Goal: Information Seeking & Learning: Learn about a topic

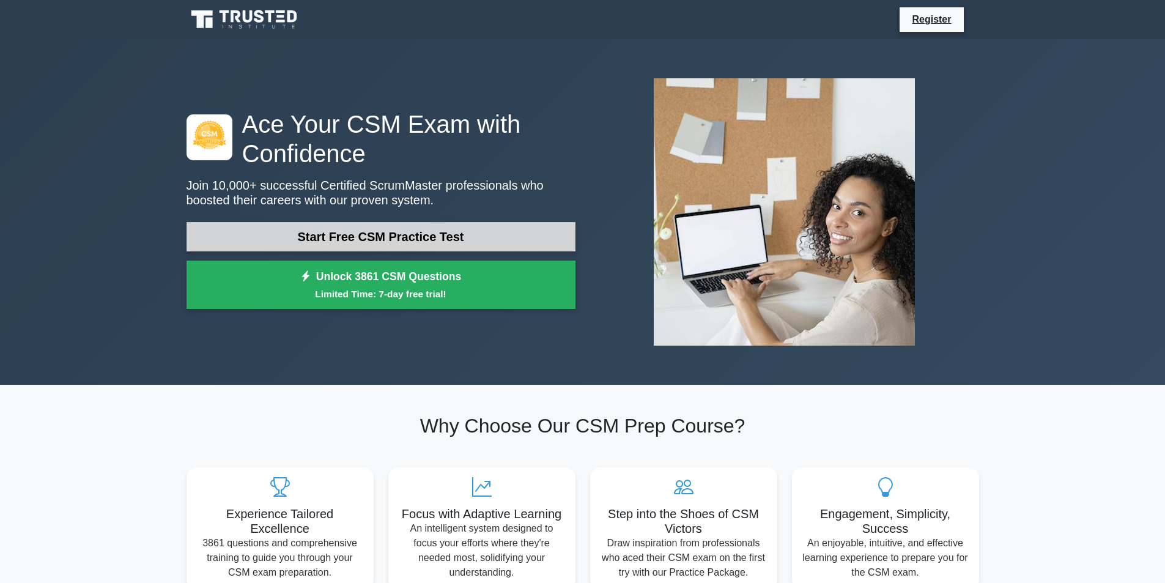
click at [404, 232] on link "Start Free CSM Practice Test" at bounding box center [380, 236] width 389 height 29
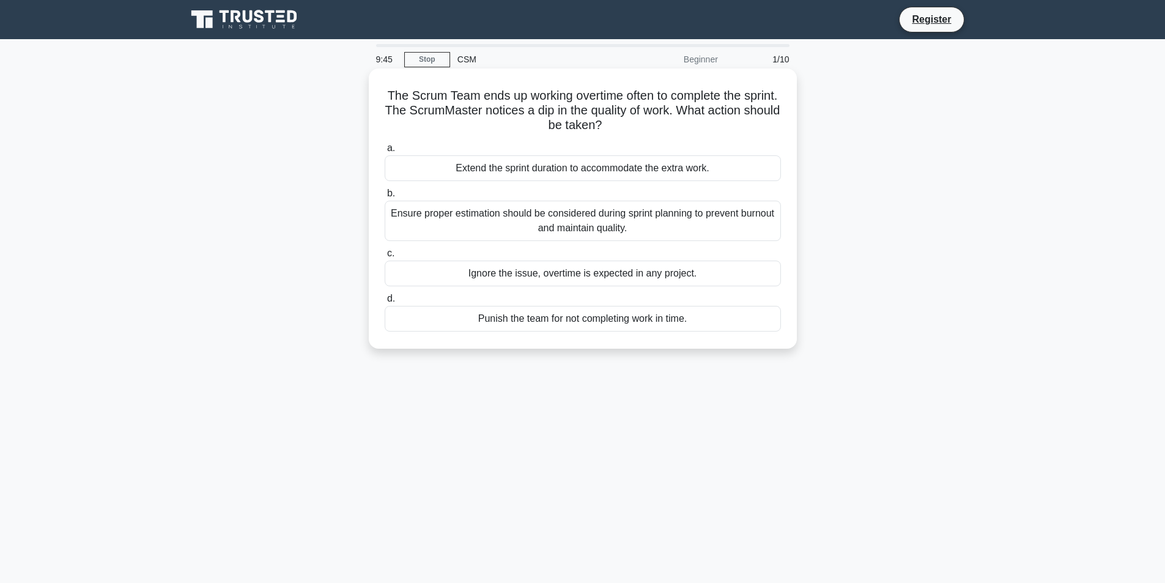
click at [499, 221] on div "Ensure proper estimation should be considered during sprint planning to prevent…" at bounding box center [583, 221] width 396 height 40
click at [385, 198] on input "b. Ensure proper estimation should be considered during sprint planning to prev…" at bounding box center [385, 194] width 0 height 8
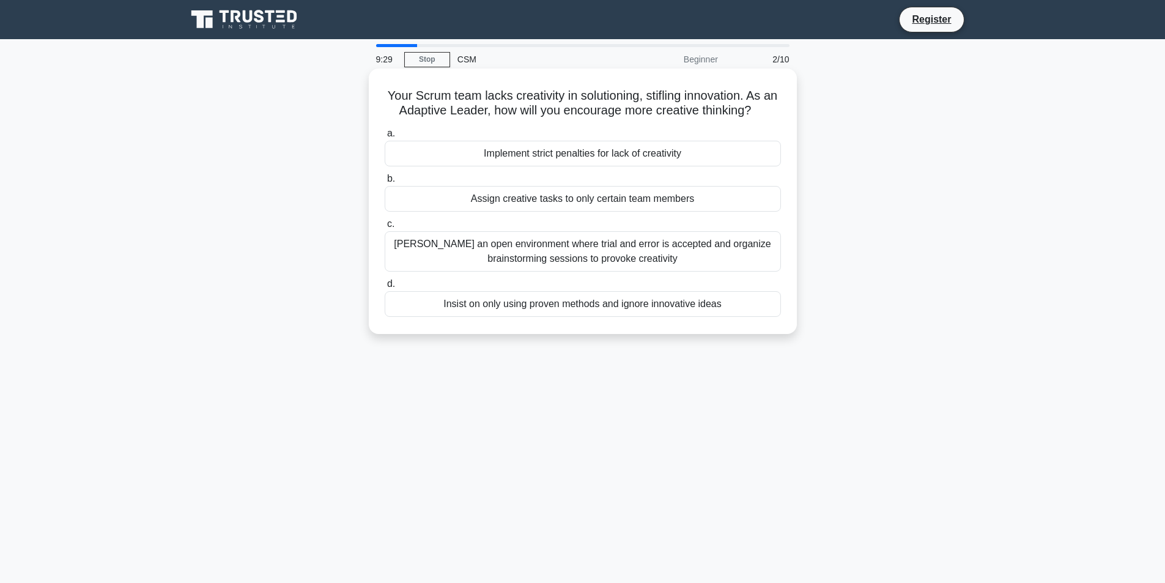
click at [479, 248] on div "Foster an open environment where trial and error is accepted and organize brain…" at bounding box center [583, 251] width 396 height 40
click at [385, 228] on input "c. Foster an open environment where trial and error is accepted and organize br…" at bounding box center [385, 224] width 0 height 8
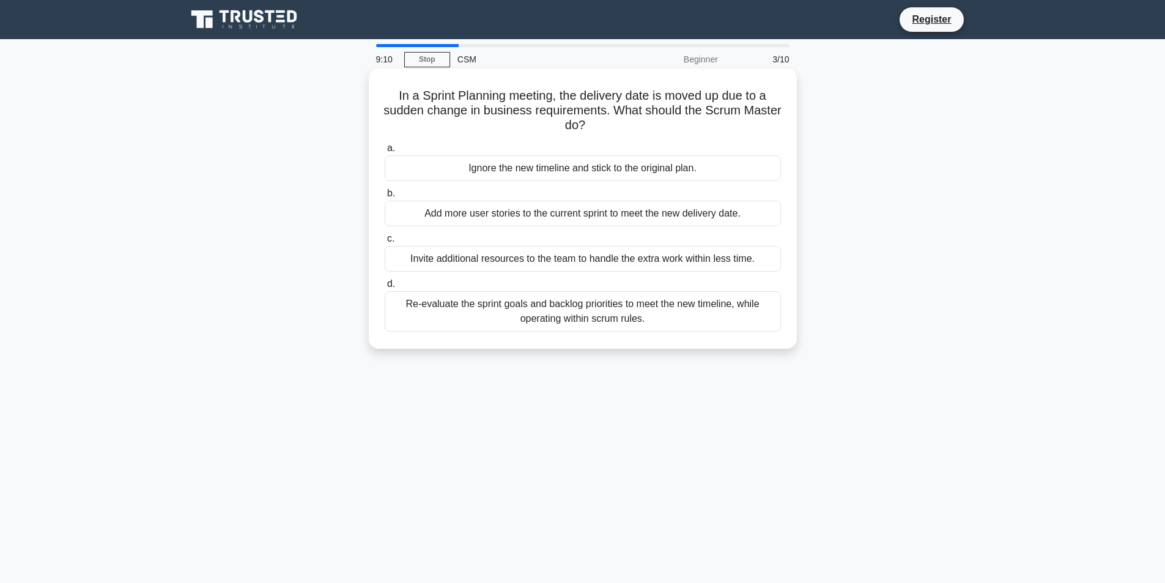
click at [585, 317] on div "Re-evaluate the sprint goals and backlog priorities to meet the new timeline, w…" at bounding box center [583, 311] width 396 height 40
click at [385, 288] on input "d. Re-evaluate the sprint goals and backlog priorities to meet the new timeline…" at bounding box center [385, 284] width 0 height 8
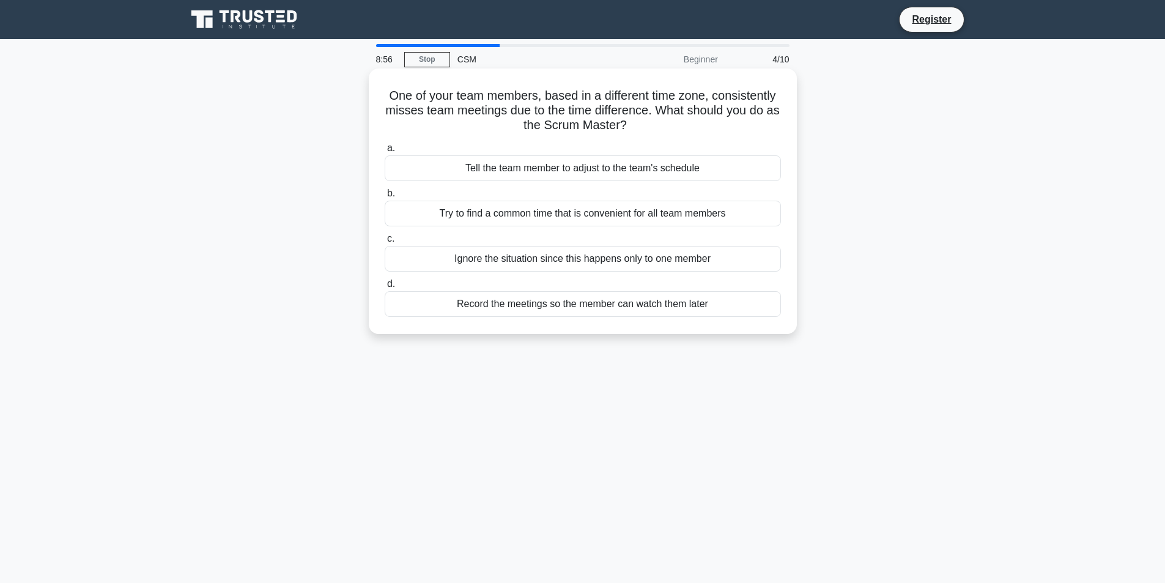
click at [559, 221] on div "Try to find a common time that is convenient for all team members" at bounding box center [583, 214] width 396 height 26
click at [385, 198] on input "b. Try to find a common time that is convenient for all team members" at bounding box center [385, 194] width 0 height 8
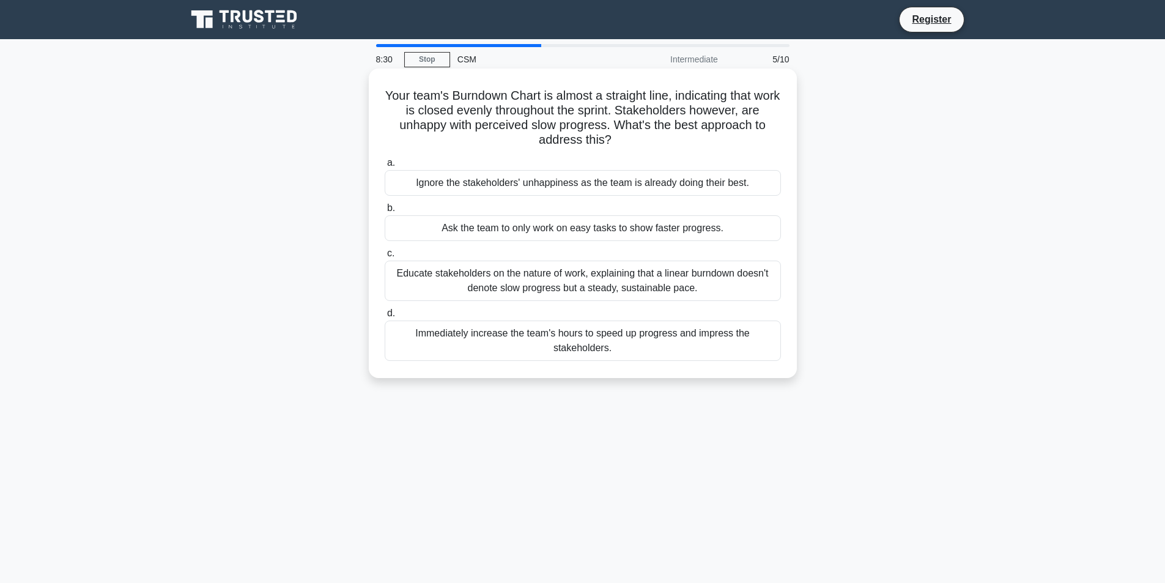
click at [527, 287] on div "Educate stakeholders on the nature of work, explaining that a linear burndown d…" at bounding box center [583, 280] width 396 height 40
click at [385, 257] on input "c. Educate stakeholders on the nature of work, explaining that a linear burndow…" at bounding box center [385, 253] width 0 height 8
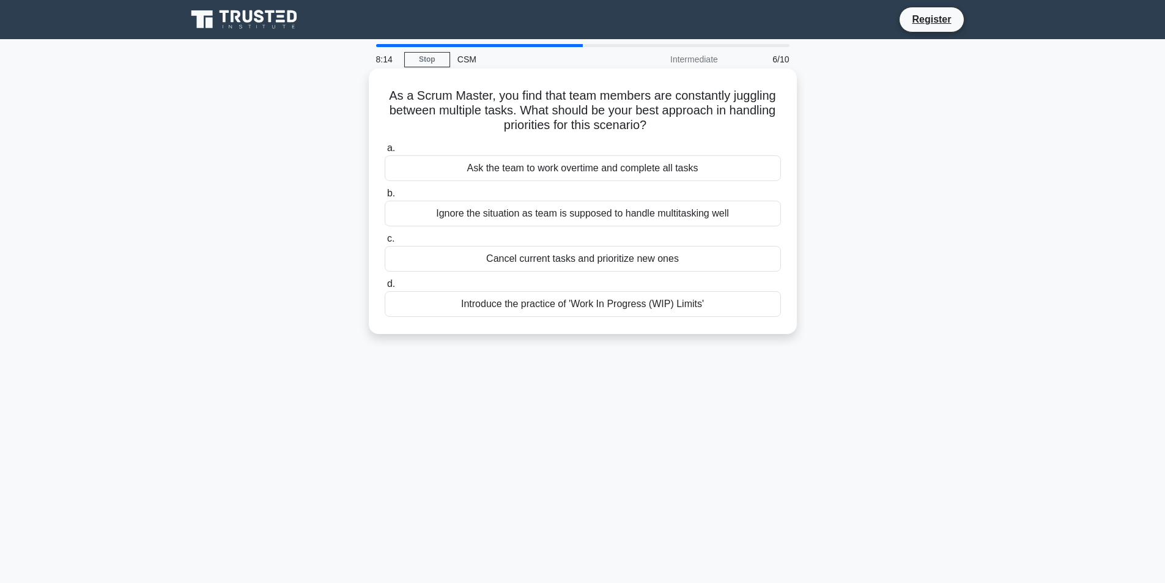
click at [537, 308] on div "Introduce the practice of 'Work In Progress (WIP) Limits'" at bounding box center [583, 304] width 396 height 26
click at [385, 288] on input "d. Introduce the practice of 'Work In Progress (WIP) Limits'" at bounding box center [385, 284] width 0 height 8
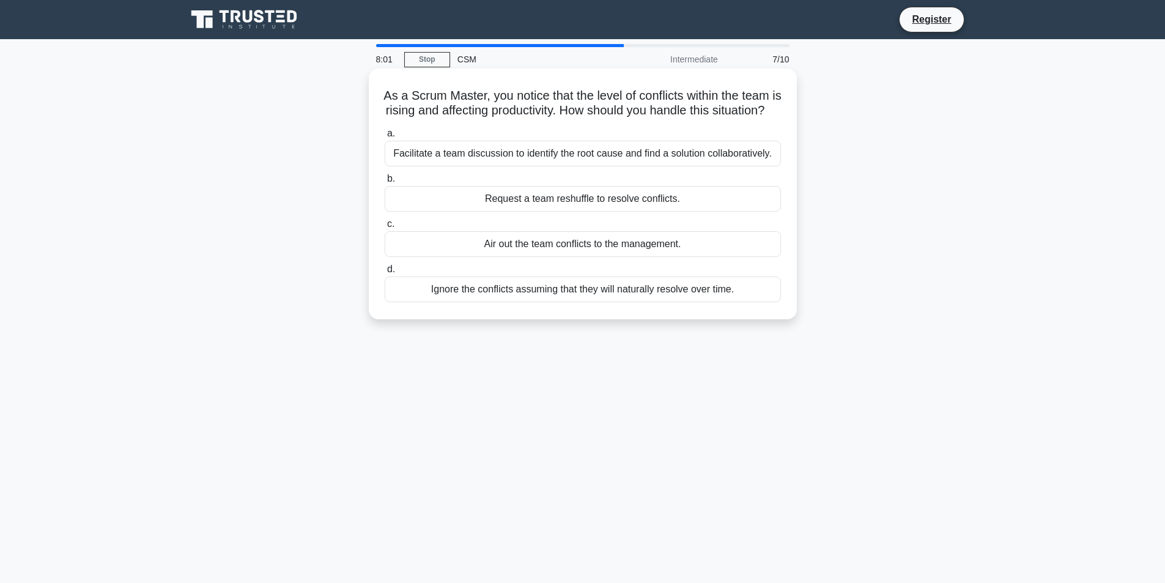
click at [496, 166] on div "Facilitate a team discussion to identify the root cause and find a solution col…" at bounding box center [583, 154] width 396 height 26
click at [385, 138] on input "a. Facilitate a team discussion to identify the root cause and find a solution …" at bounding box center [385, 134] width 0 height 8
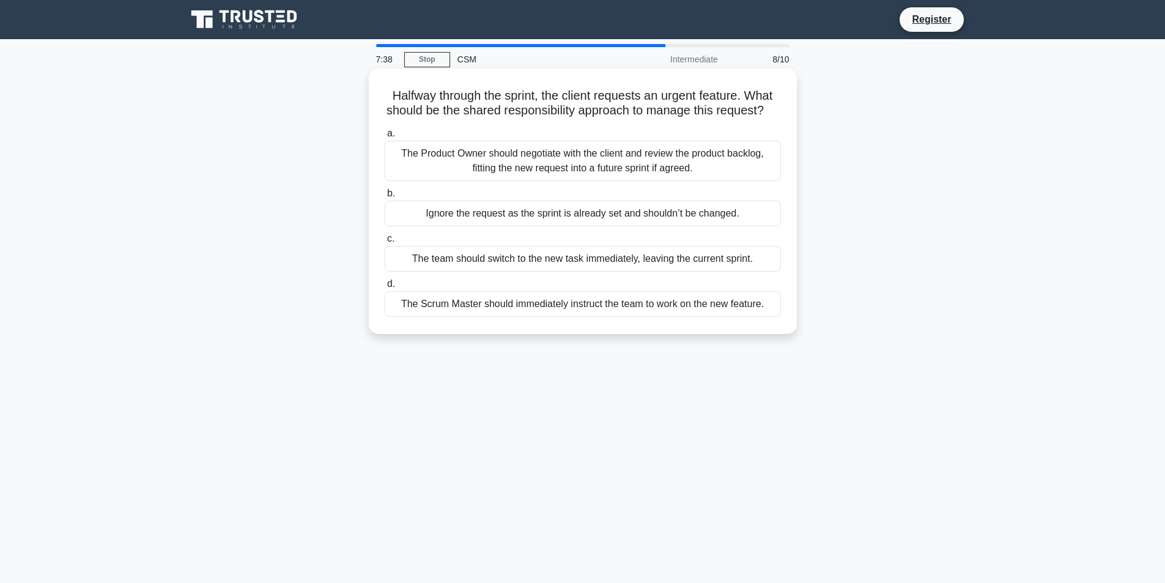
click at [492, 179] on div "The Product Owner should negotiate with the client and review the product backl…" at bounding box center [583, 161] width 396 height 40
click at [385, 138] on input "a. The Product Owner should negotiate with the client and review the product ba…" at bounding box center [385, 134] width 0 height 8
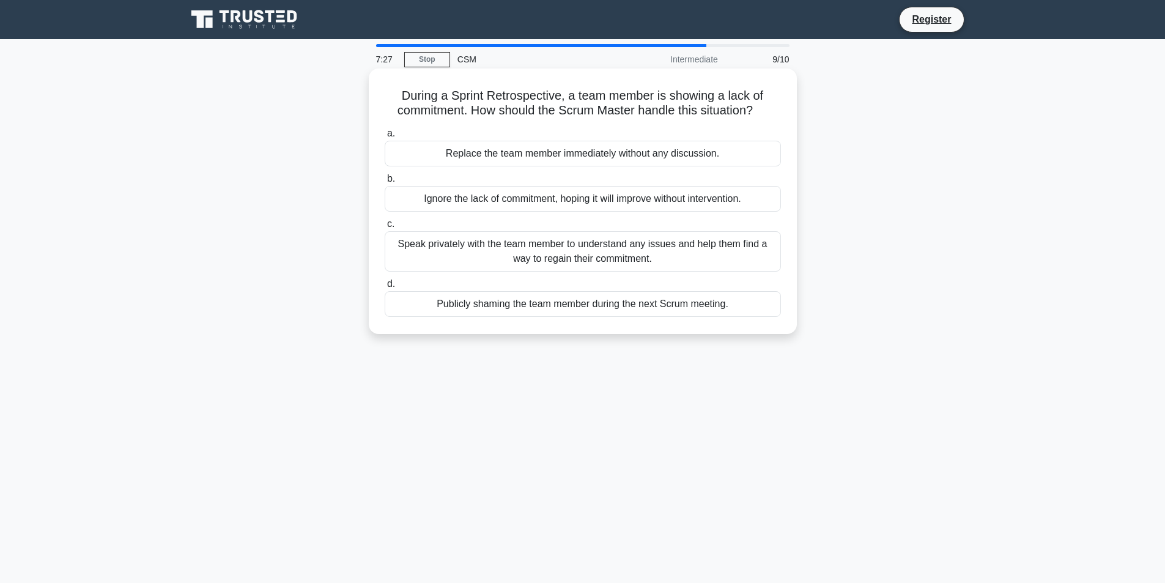
click at [501, 255] on div "Speak privately with the team member to understand any issues and help them fin…" at bounding box center [583, 251] width 396 height 40
click at [385, 228] on input "c. Speak privately with the team member to understand any issues and help them …" at bounding box center [385, 224] width 0 height 8
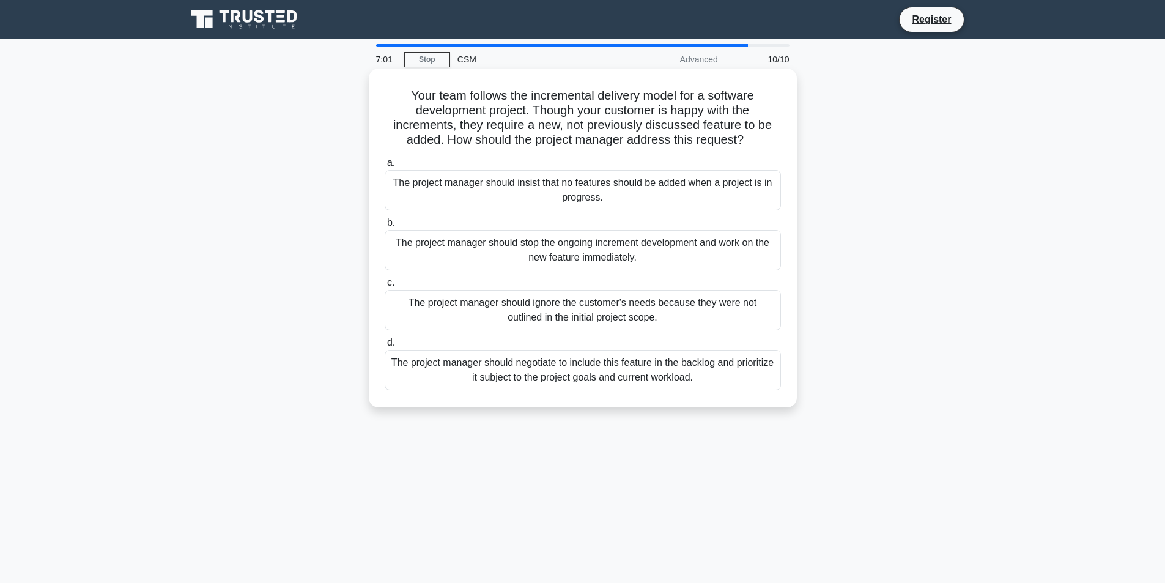
click at [528, 383] on div "The project manager should negotiate to include this feature in the backlog and…" at bounding box center [583, 370] width 396 height 40
click at [385, 347] on input "d. The project manager should negotiate to include this feature in the backlog …" at bounding box center [385, 343] width 0 height 8
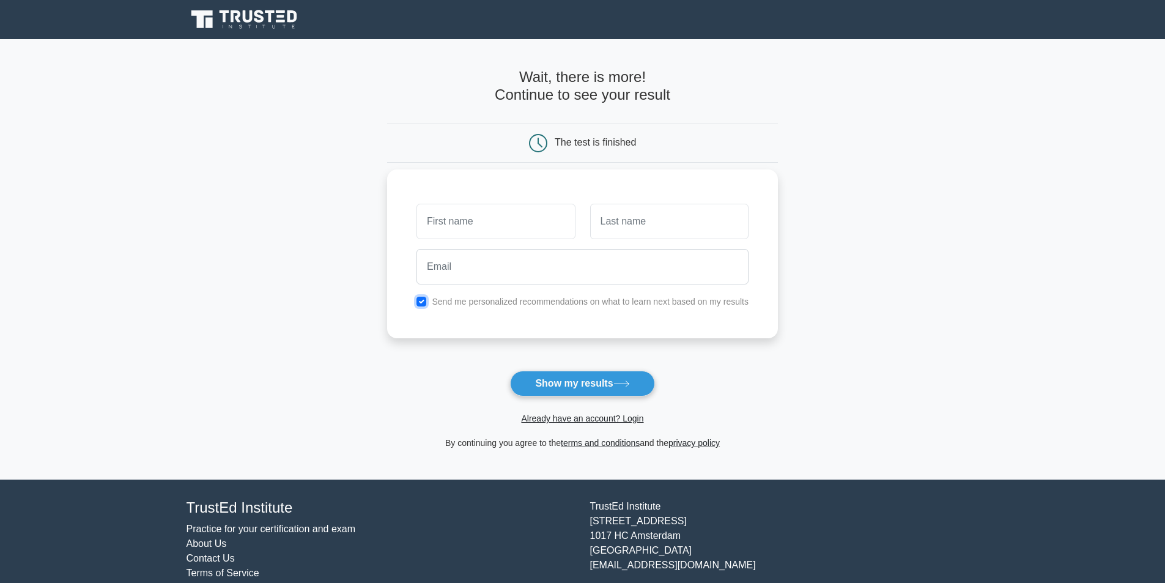
click at [424, 306] on input "checkbox" at bounding box center [421, 302] width 10 height 10
checkbox input "false"
click at [476, 215] on input "text" at bounding box center [495, 221] width 158 height 35
type input "Ana"
click at [678, 213] on input "text" at bounding box center [669, 221] width 158 height 35
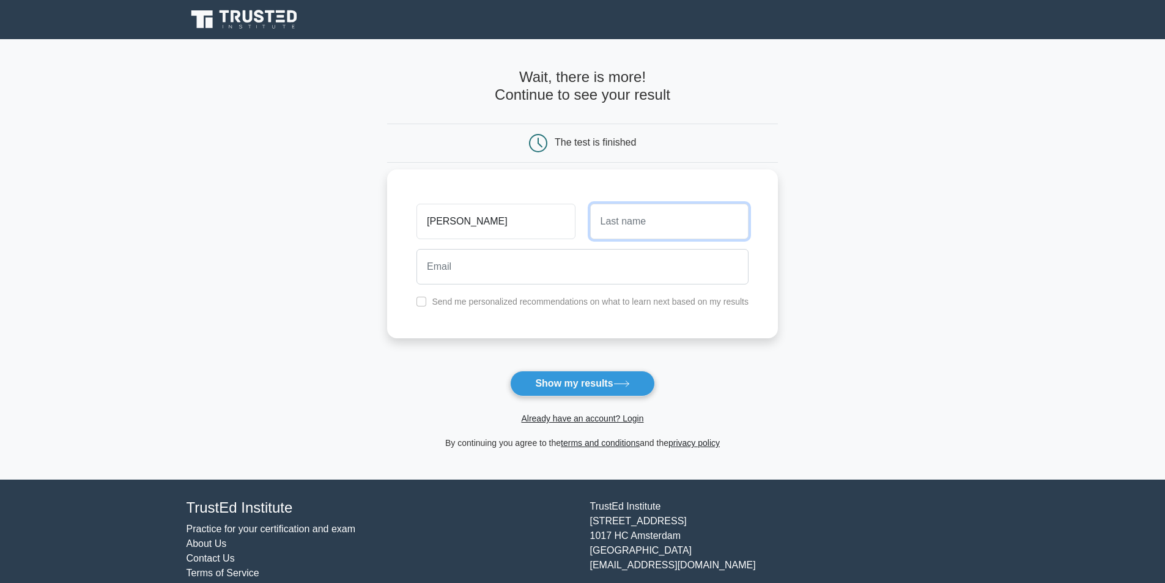
type input "godinho"
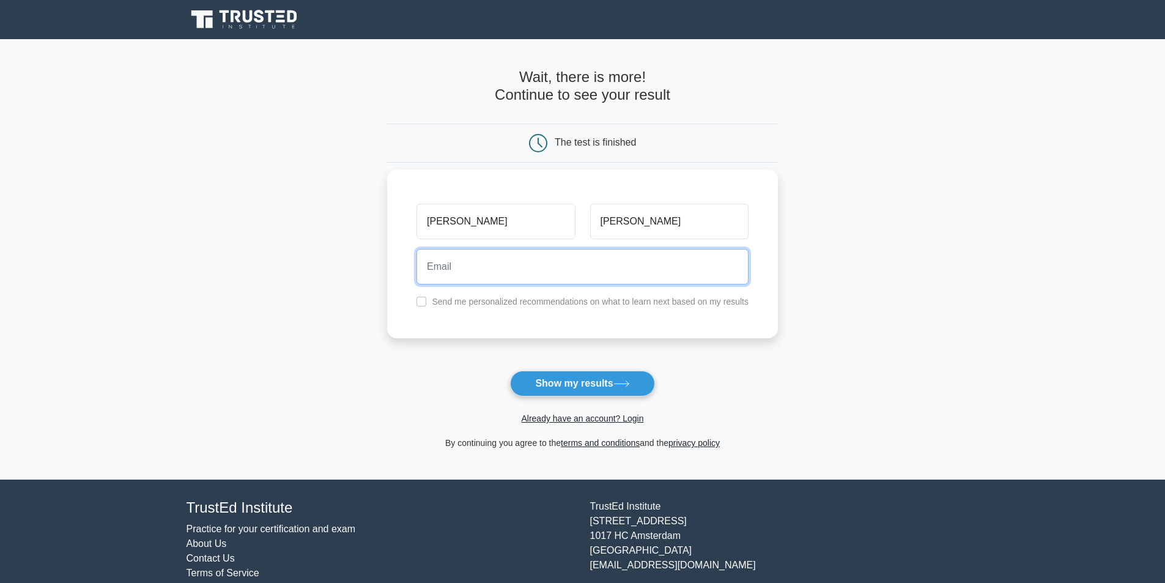
click at [602, 266] on input "email" at bounding box center [582, 266] width 332 height 35
type input "anagodinho9@gmail.com"
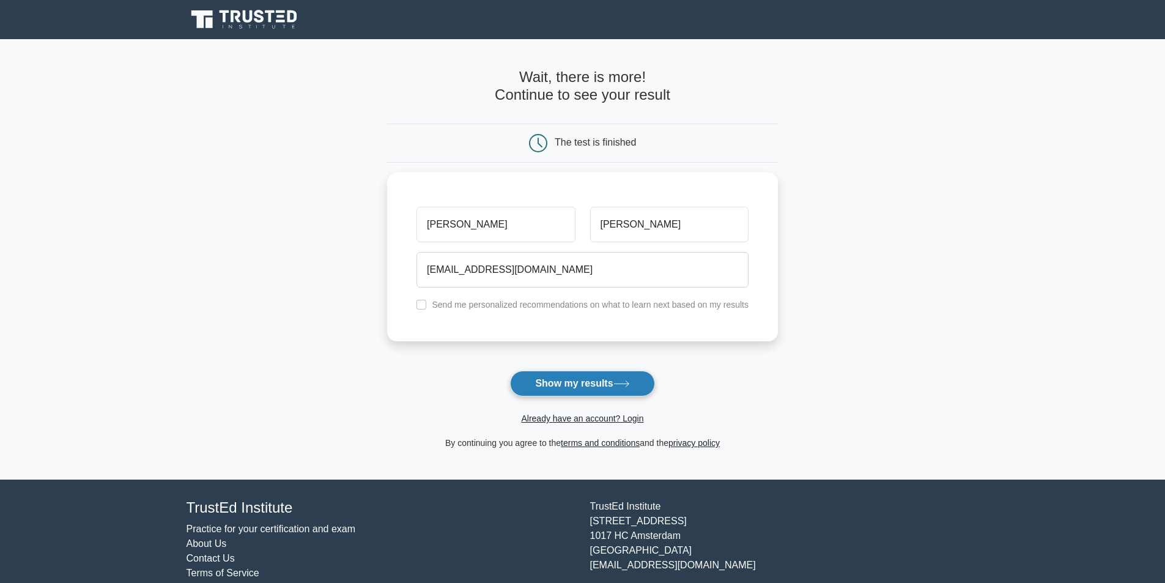
click at [553, 375] on button "Show my results" at bounding box center [582, 384] width 144 height 26
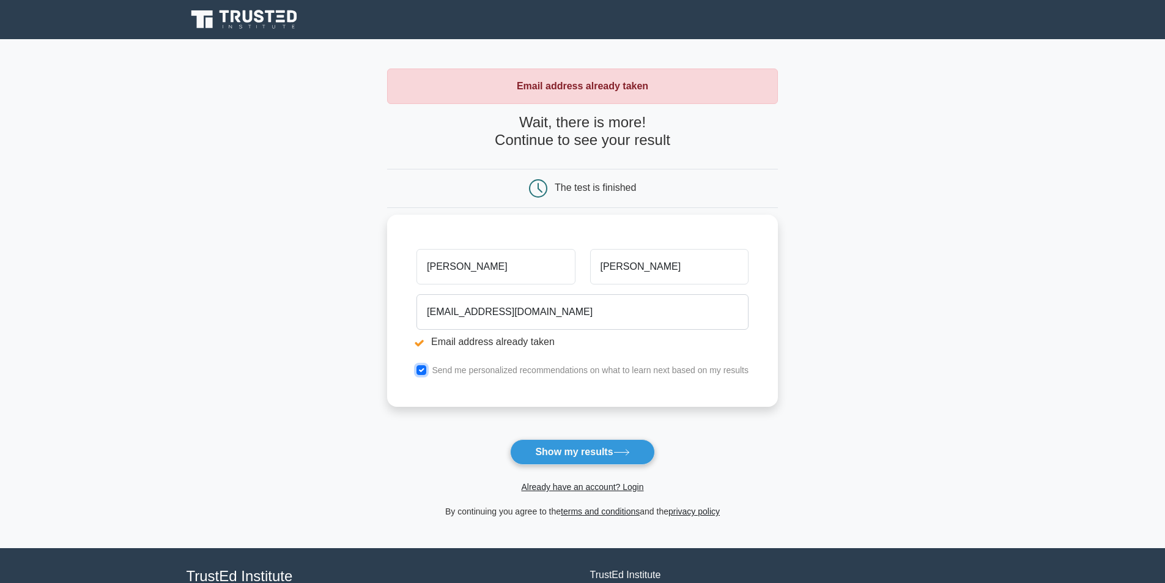
click at [424, 369] on input "checkbox" at bounding box center [421, 370] width 10 height 10
checkbox input "false"
click at [586, 488] on link "Already have an account? Login" at bounding box center [582, 487] width 122 height 10
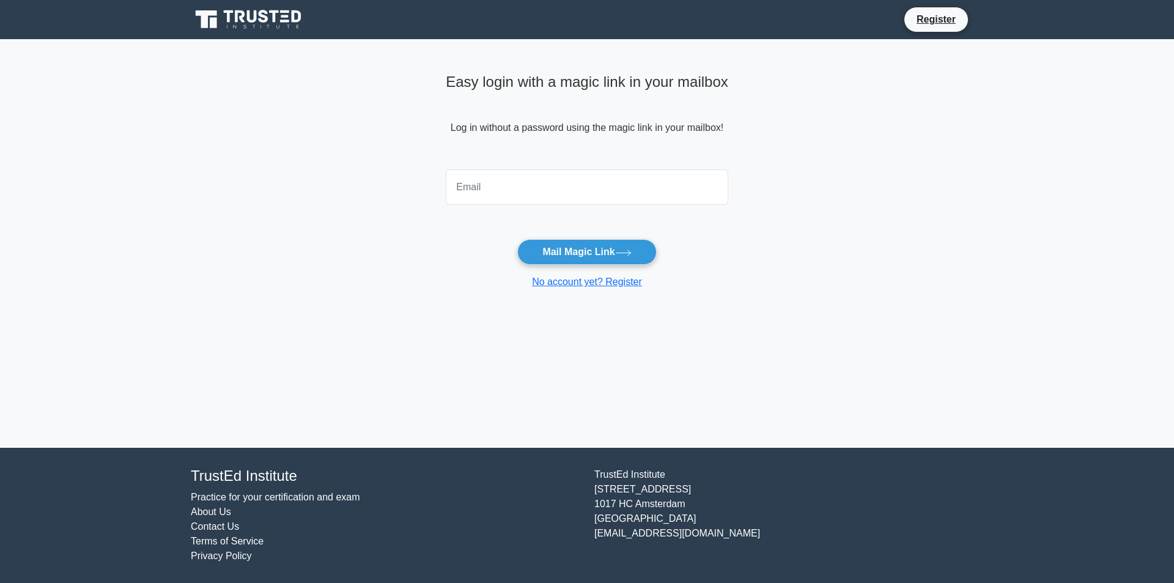
click at [522, 167] on div at bounding box center [586, 186] width 297 height 45
click at [521, 182] on input "email" at bounding box center [587, 186] width 282 height 35
type input "anagodinho9@gmail.com"
click at [562, 252] on button "Mail Magic Link" at bounding box center [586, 252] width 139 height 26
click at [255, 21] on icon at bounding box center [253, 16] width 10 height 12
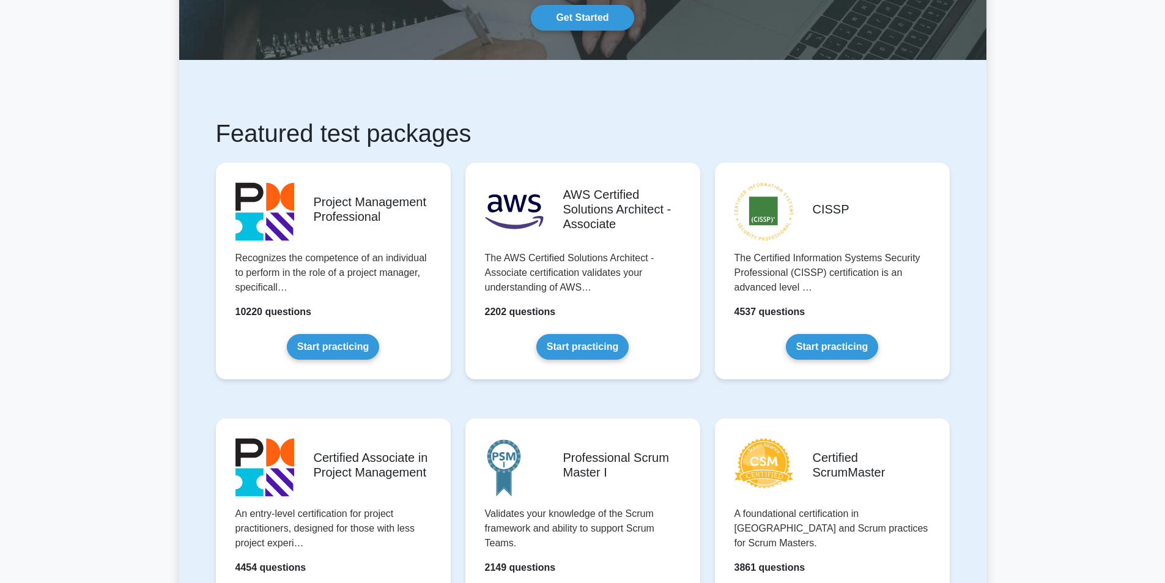
scroll to position [245, 0]
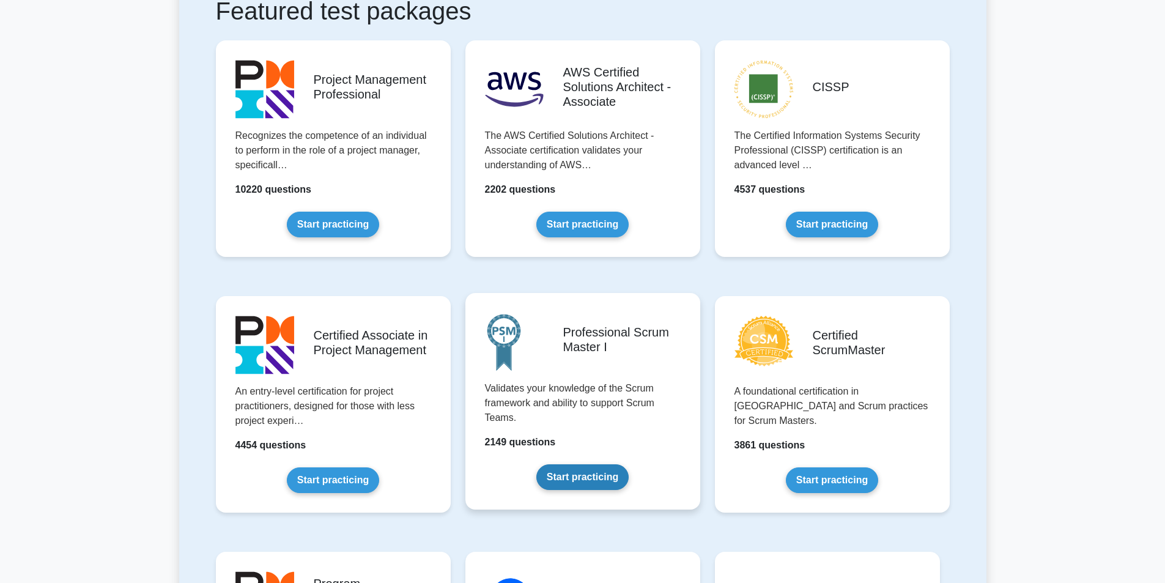
click at [607, 484] on link "Start practicing" at bounding box center [582, 477] width 92 height 26
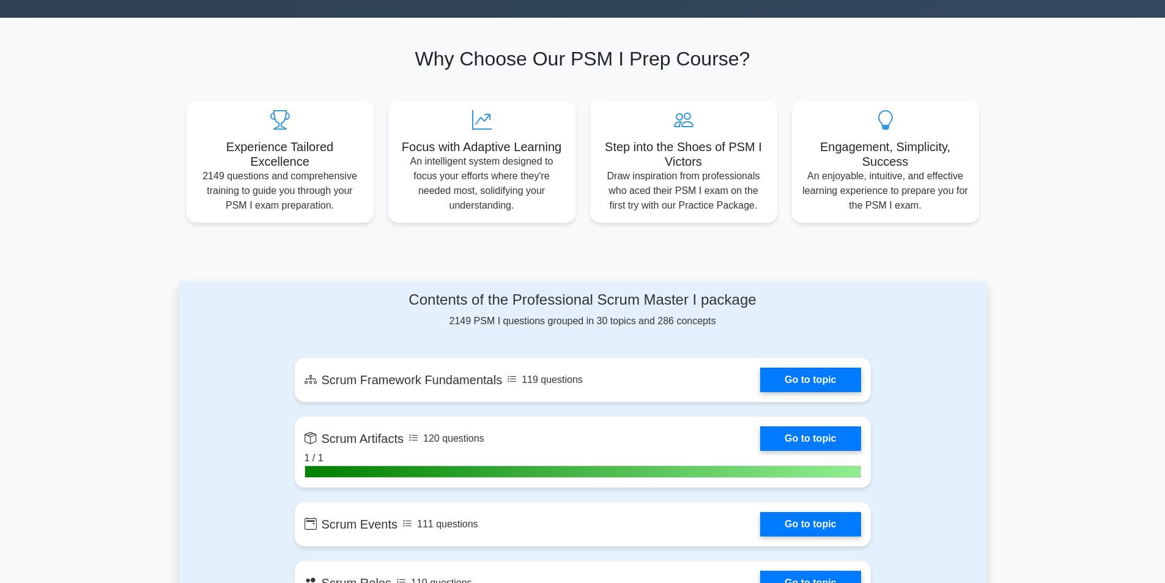
scroll to position [489, 0]
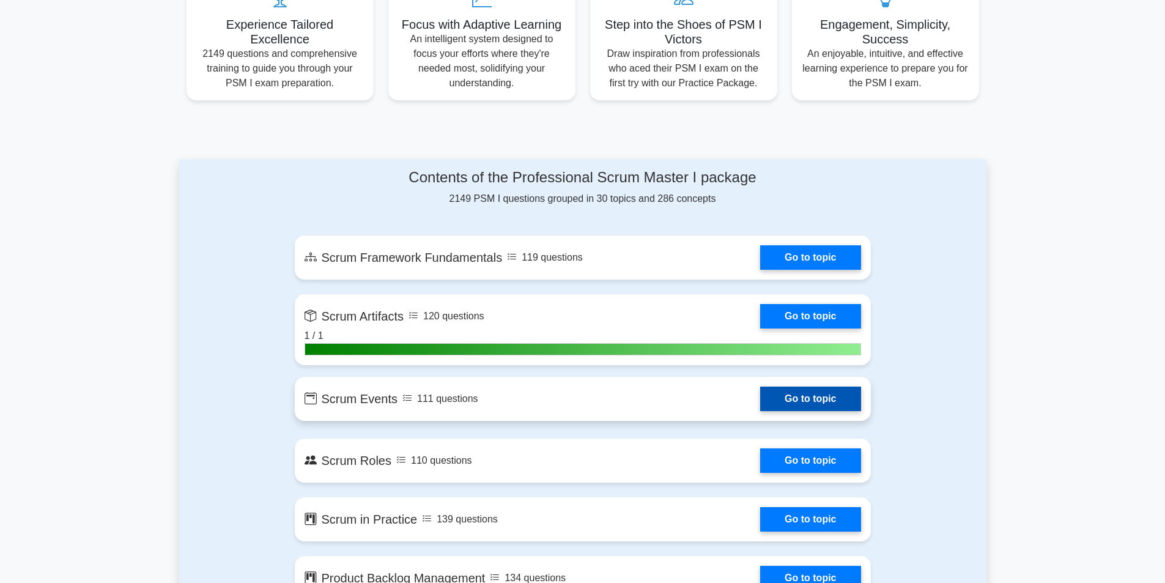
click at [760, 392] on link "Go to topic" at bounding box center [810, 398] width 100 height 24
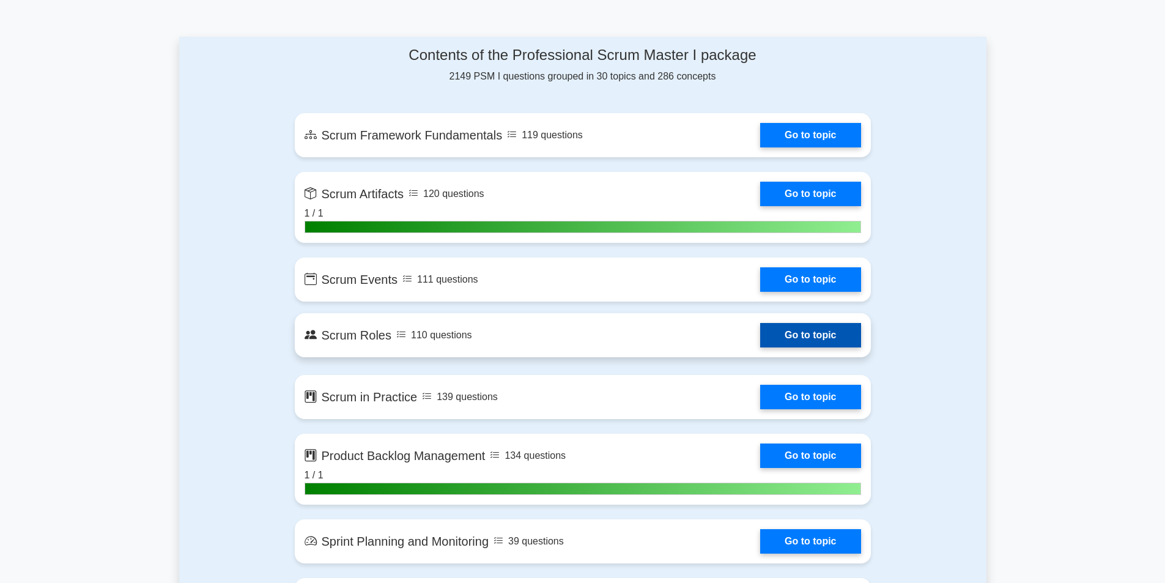
scroll to position [795, 0]
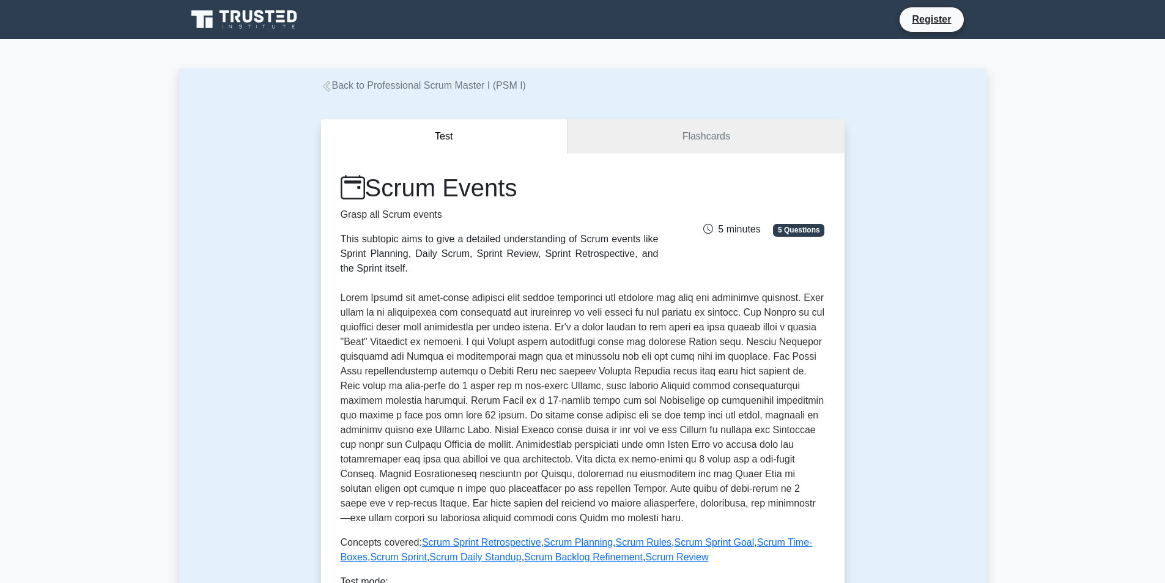
scroll to position [183, 0]
